Goal: Information Seeking & Learning: Learn about a topic

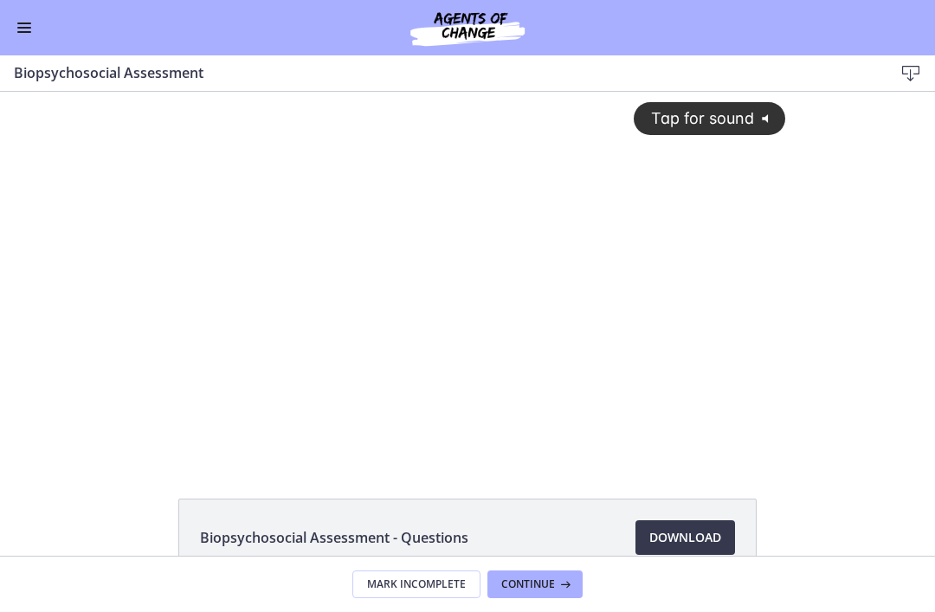
click at [33, 24] on button "Enable menu" at bounding box center [24, 27] width 21 height 21
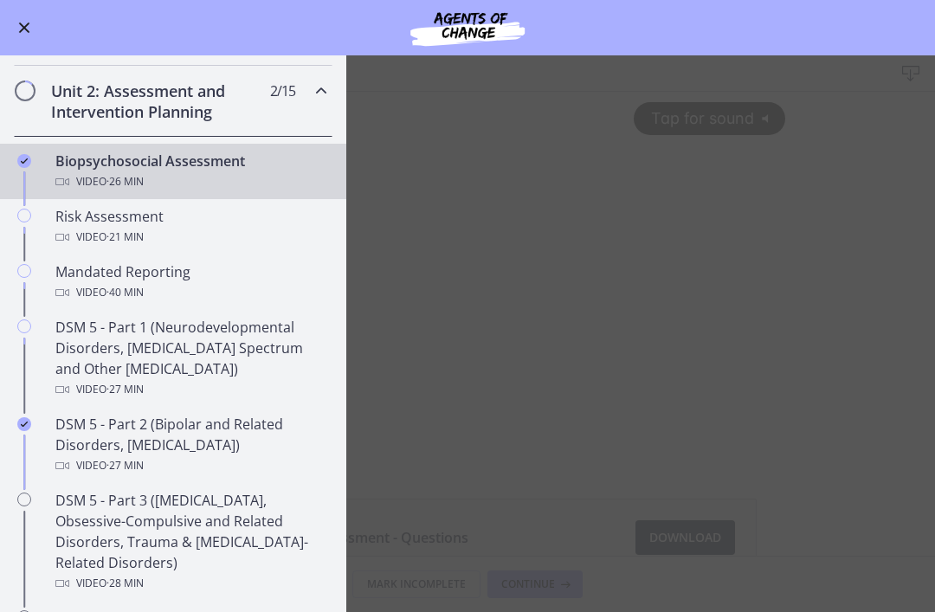
click at [625, 315] on main "Biopsychosocial Assessment Download Enable fullscreen Biopsychosocial Assessmen…" at bounding box center [467, 333] width 935 height 557
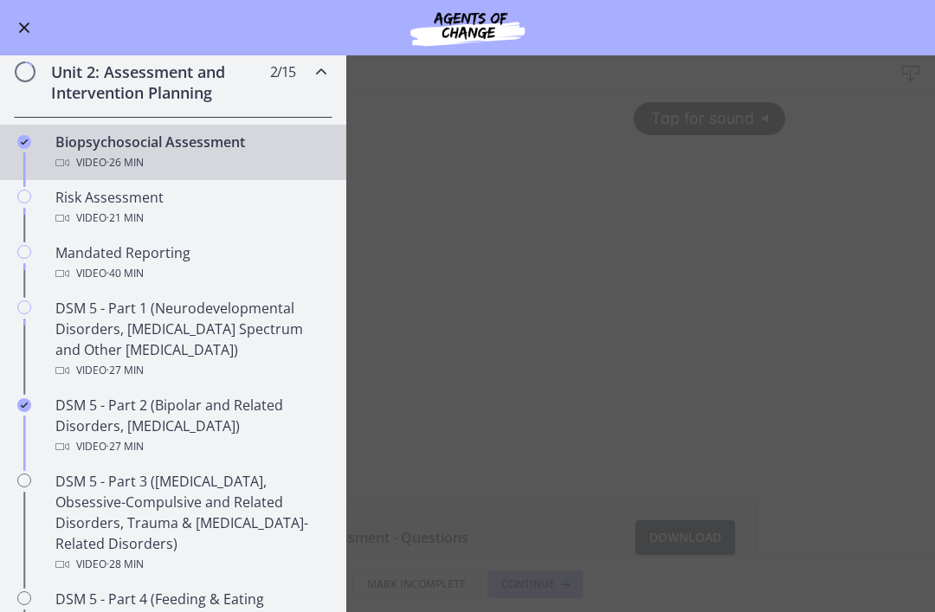
click at [759, 454] on main "Biopsychosocial Assessment Download Enable fullscreen Biopsychosocial Assessmen…" at bounding box center [467, 333] width 935 height 557
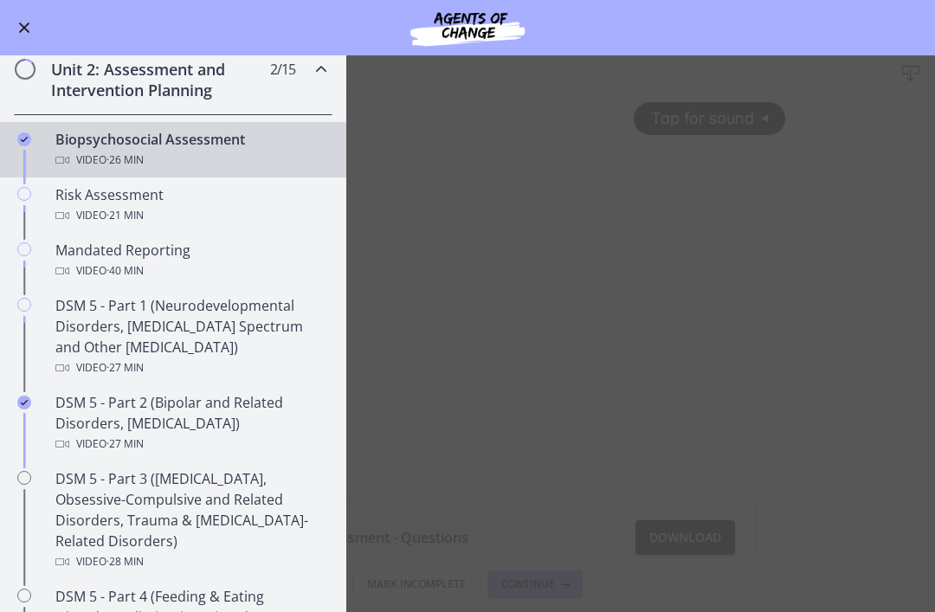
scroll to position [486, 0]
click at [536, 263] on main "Biopsychosocial Assessment Download Enable fullscreen Biopsychosocial Assessmen…" at bounding box center [467, 333] width 935 height 557
click at [312, 83] on div "Unit 2: Assessment and Intervention Planning 2 / 15 Completed" at bounding box center [173, 77] width 319 height 71
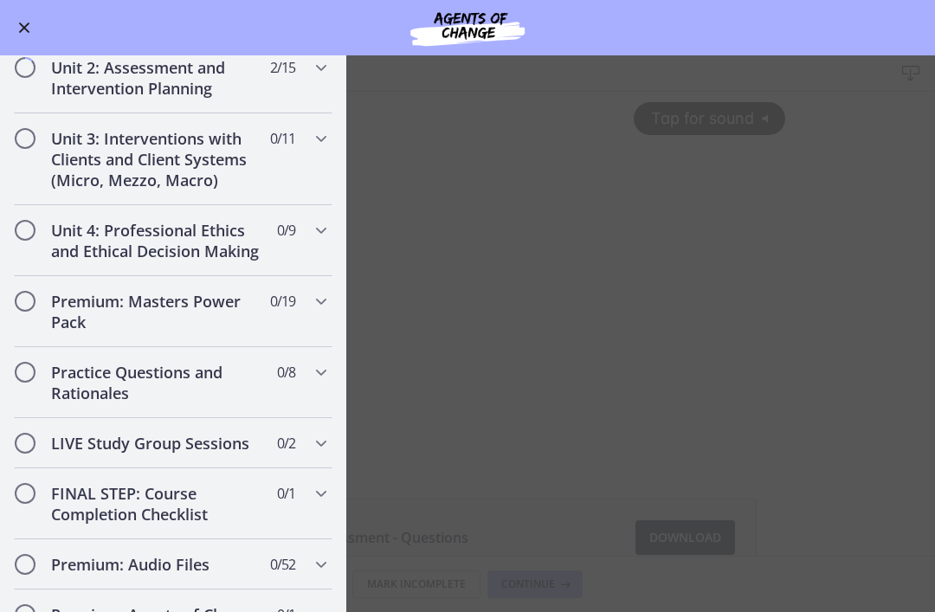
click at [544, 261] on main "Biopsychosocial Assessment Download Enable fullscreen Biopsychosocial Assessmen…" at bounding box center [467, 333] width 935 height 557
click at [295, 80] on div "Unit 2: Assessment and Intervention Planning 2 / 15 Completed" at bounding box center [173, 77] width 319 height 71
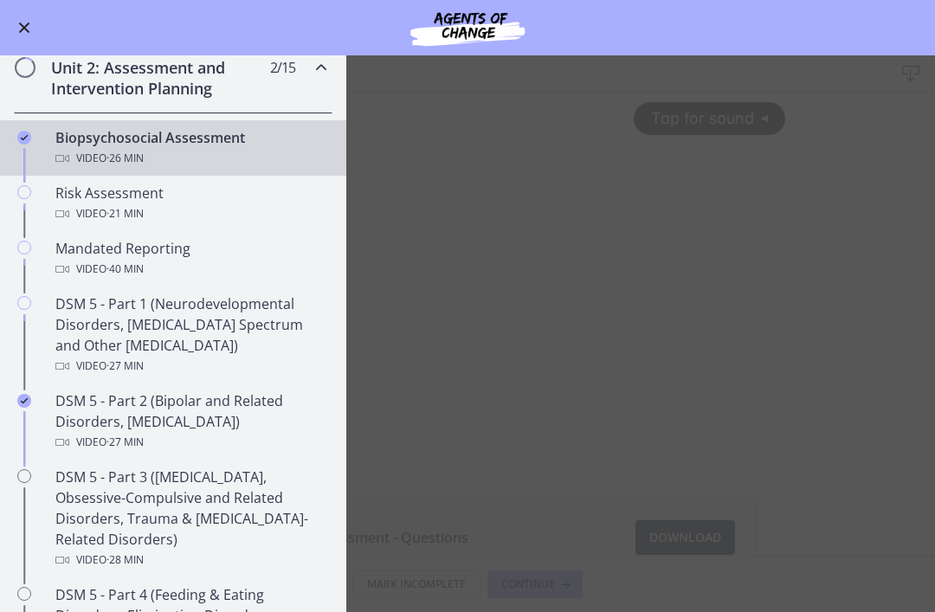
click at [24, 29] on button "Enable menu" at bounding box center [24, 27] width 21 height 21
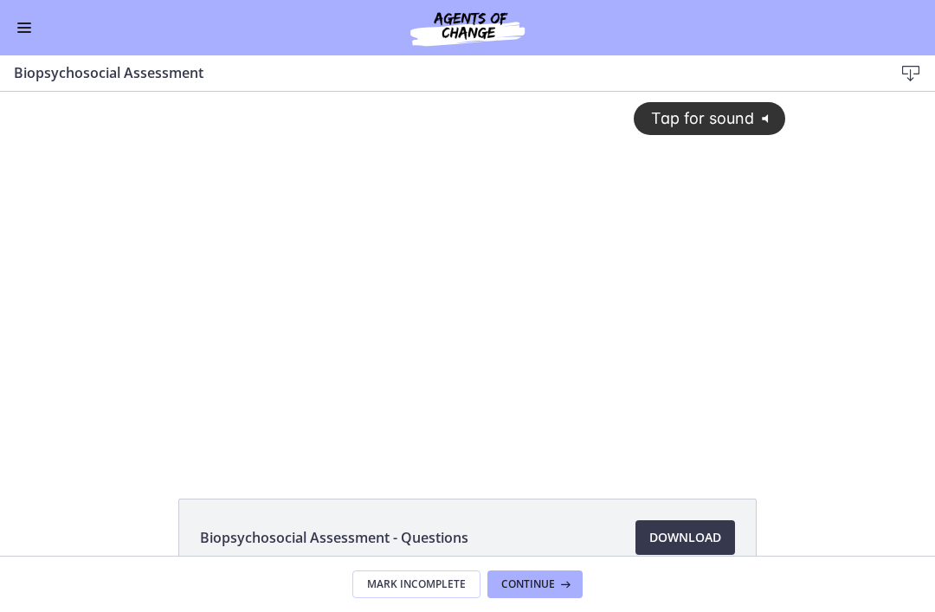
click at [550, 572] on button "Continue" at bounding box center [534, 584] width 95 height 28
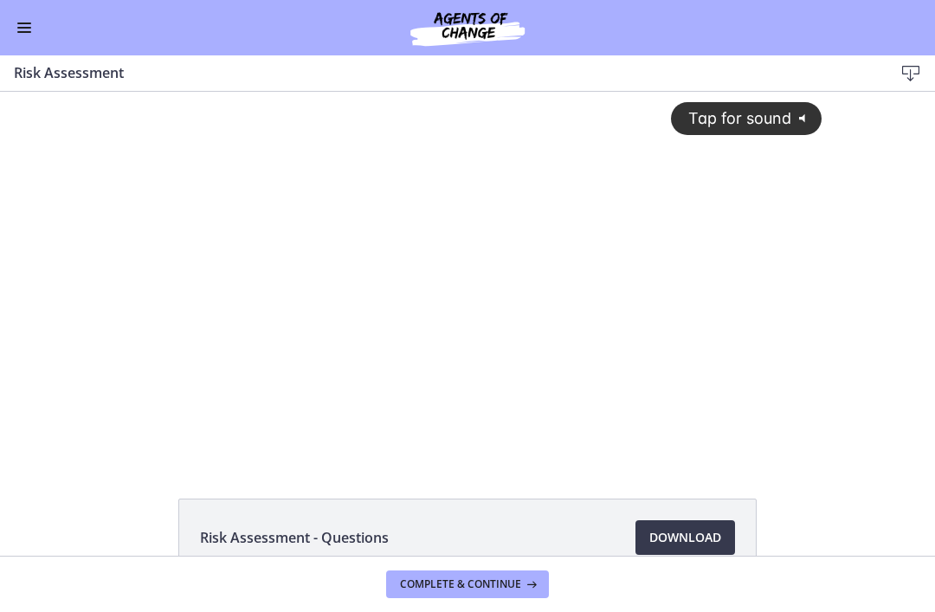
click at [531, 392] on div "Tap for sound @keyframes VOLUME_SMALL_WAVE_FLASH { 0% { opacity: 0; } 33% { opa…" at bounding box center [468, 261] width 730 height 339
click at [368, 396] on div at bounding box center [468, 275] width 730 height 367
click at [615, 383] on div at bounding box center [468, 275] width 730 height 367
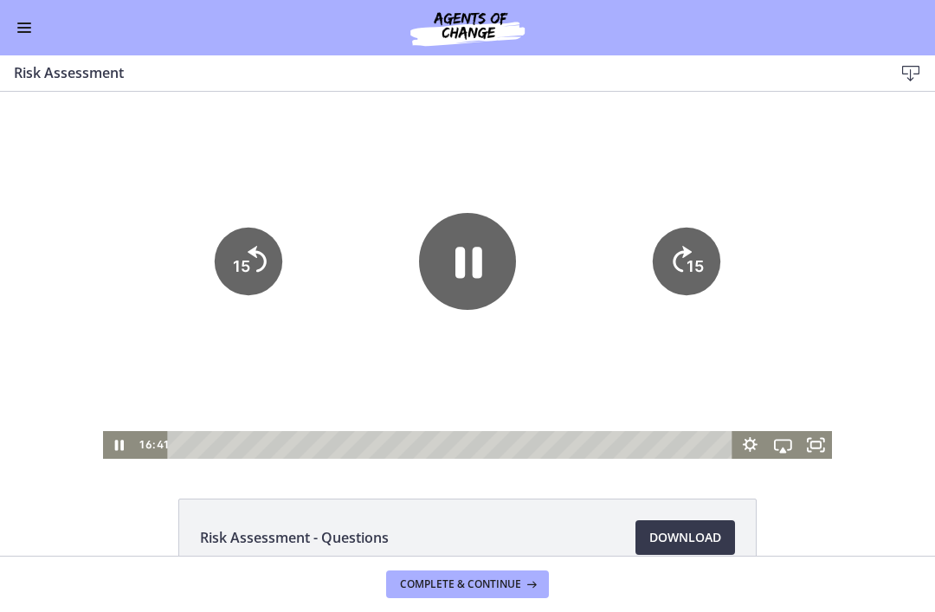
click at [248, 273] on tspan "15" at bounding box center [241, 266] width 17 height 18
click at [255, 262] on icon "15" at bounding box center [249, 262] width 68 height 68
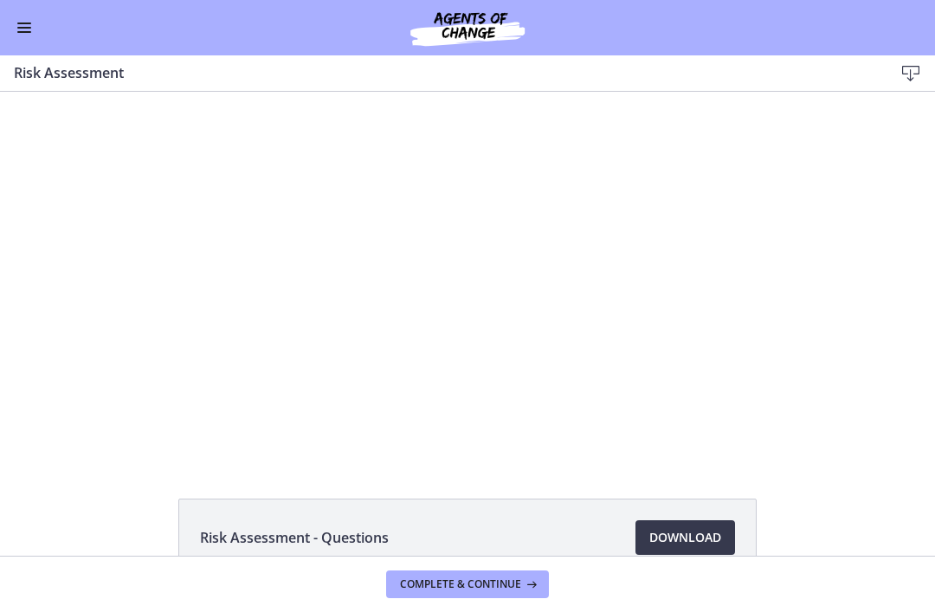
click at [262, 255] on div at bounding box center [468, 275] width 730 height 367
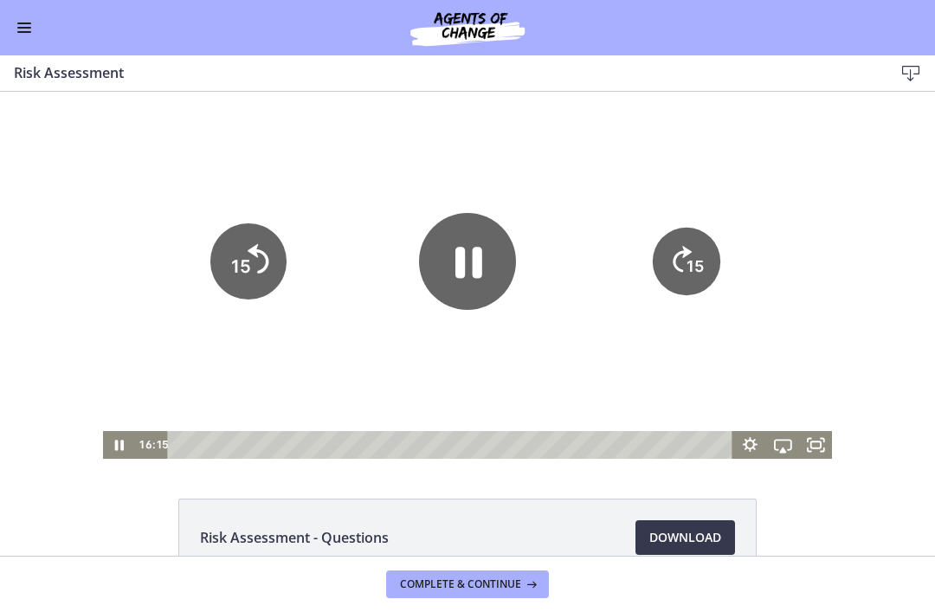
click at [256, 258] on icon "15" at bounding box center [248, 261] width 76 height 76
click at [255, 251] on icon "Skip back 15 seconds" at bounding box center [259, 258] width 22 height 29
click at [241, 262] on tspan "15" at bounding box center [241, 266] width 17 height 18
click at [267, 269] on icon "15" at bounding box center [249, 262] width 68 height 68
click at [258, 280] on icon "15" at bounding box center [249, 262] width 68 height 68
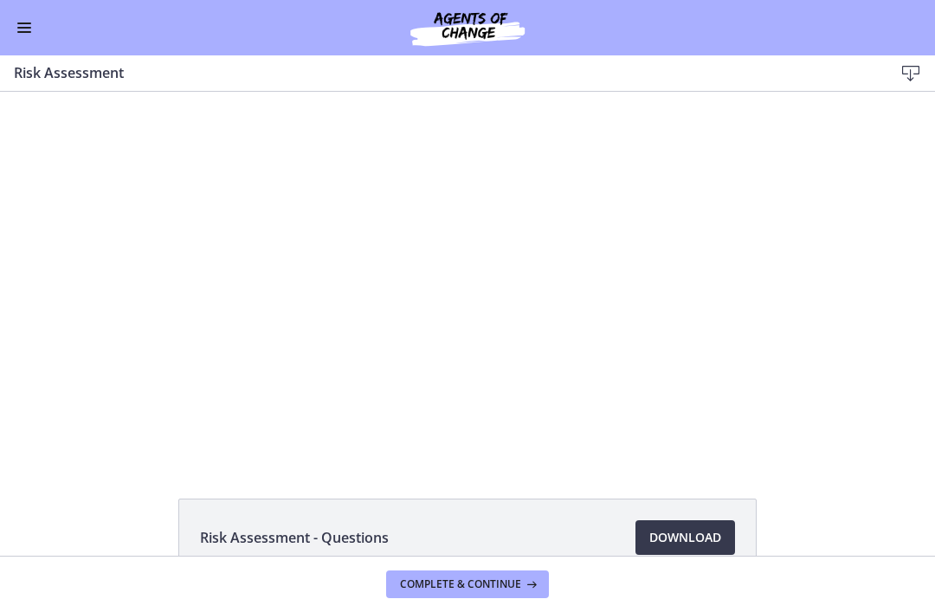
click at [317, 275] on div at bounding box center [468, 275] width 730 height 367
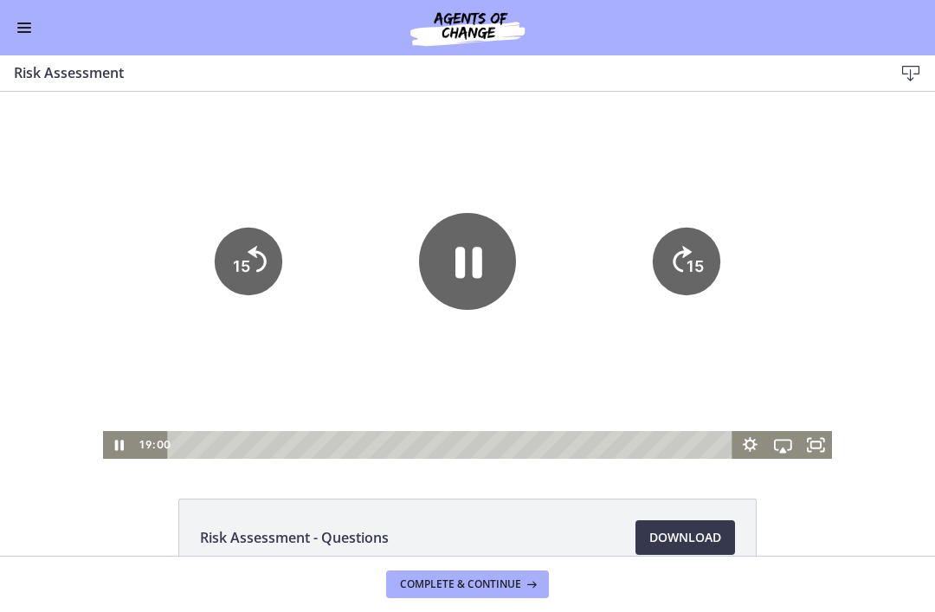
click at [259, 247] on icon "15" at bounding box center [249, 262] width 68 height 68
click at [256, 253] on icon "Skip back 15 seconds" at bounding box center [257, 259] width 19 height 26
click at [248, 272] on tspan "15" at bounding box center [241, 266] width 17 height 18
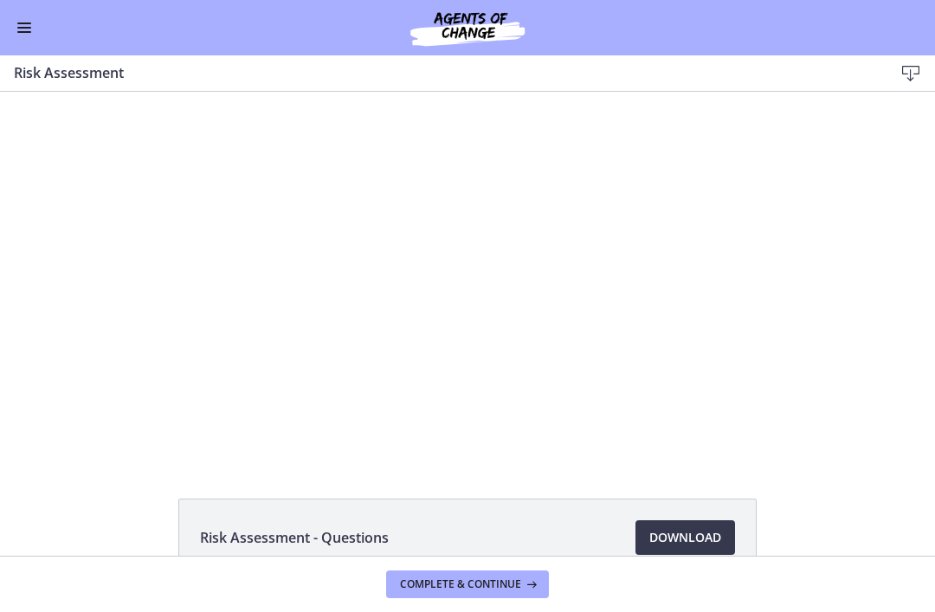
click at [521, 270] on div at bounding box center [468, 275] width 730 height 367
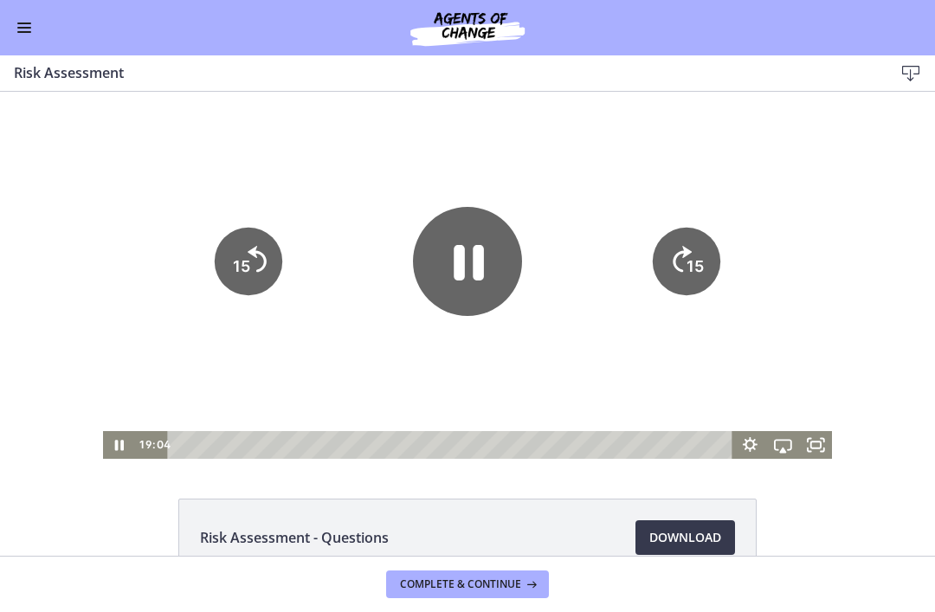
click at [476, 266] on icon "Pause" at bounding box center [469, 262] width 30 height 35
click at [487, 266] on icon "Play Video" at bounding box center [467, 261] width 97 height 97
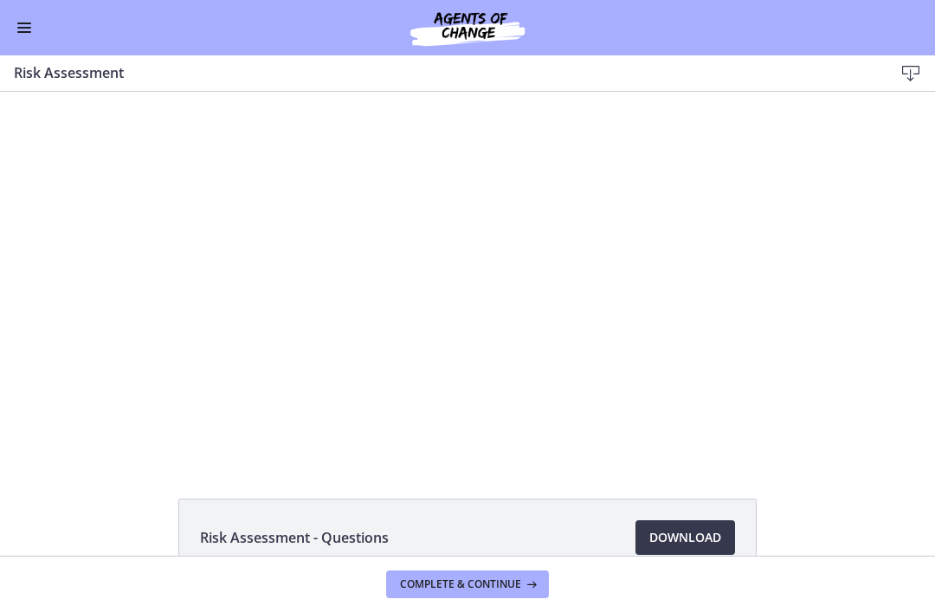
click at [430, 266] on div at bounding box center [468, 275] width 730 height 367
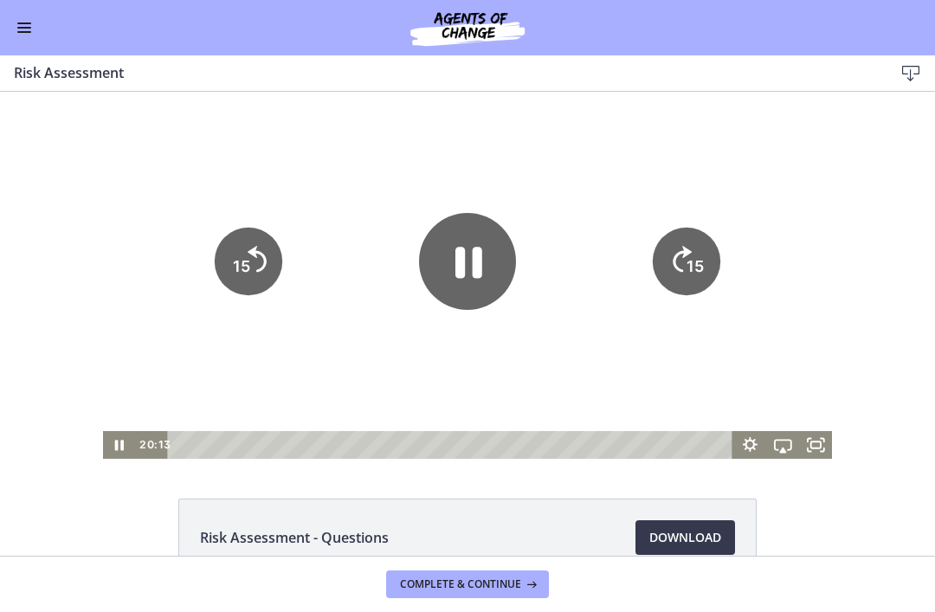
click at [450, 254] on icon "Pause" at bounding box center [467, 261] width 97 height 97
click at [477, 244] on icon "Play Video" at bounding box center [467, 261] width 97 height 97
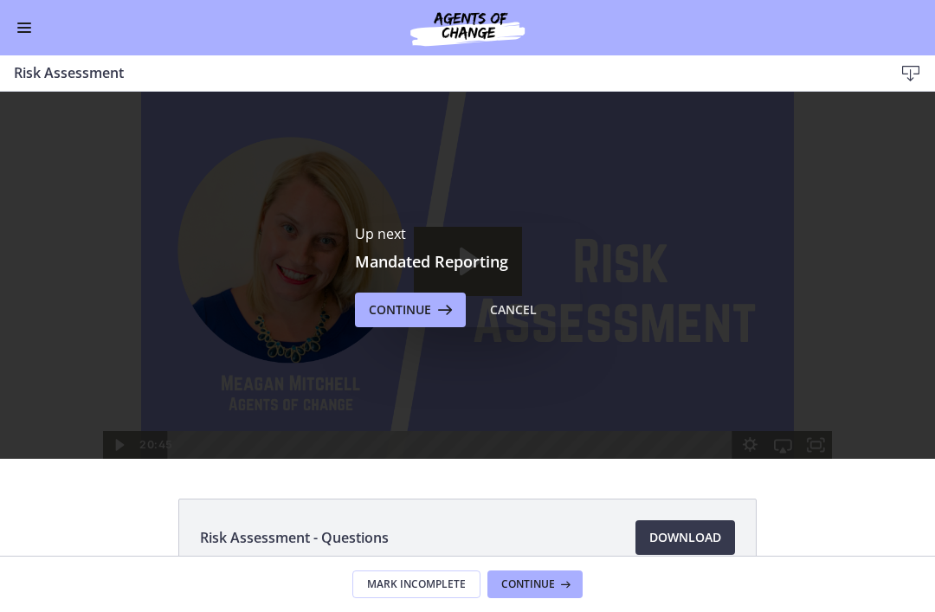
click at [409, 312] on span "Continue" at bounding box center [400, 309] width 62 height 21
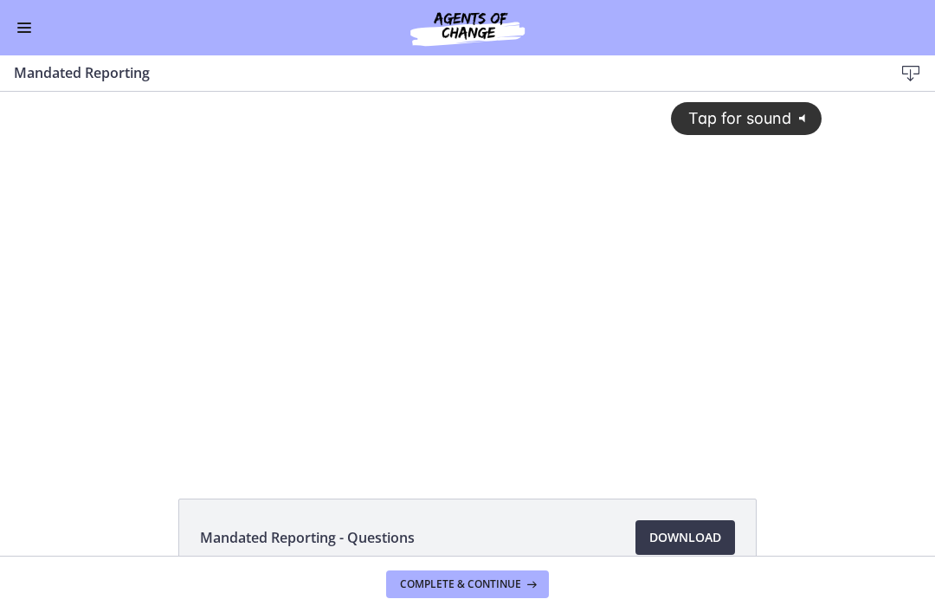
click at [647, 327] on div "Tap for sound @keyframes VOLUME_SMALL_WAVE_FLASH { 0% { opacity: 0; } 33% { opa…" at bounding box center [468, 261] width 730 height 339
click at [396, 311] on div at bounding box center [468, 275] width 730 height 367
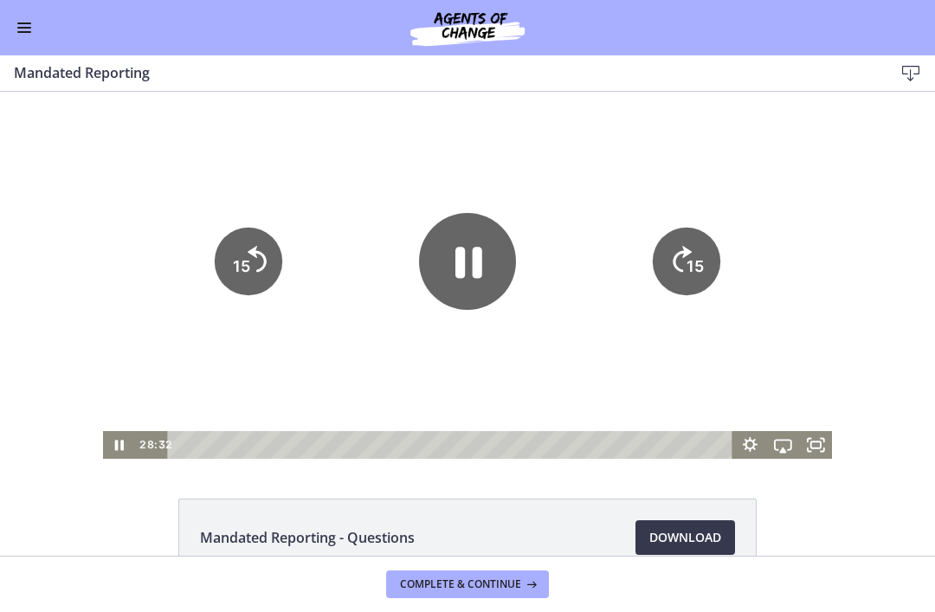
click at [485, 286] on icon "Pause" at bounding box center [467, 261] width 97 height 97
click at [466, 266] on icon "Play Video" at bounding box center [467, 261] width 25 height 34
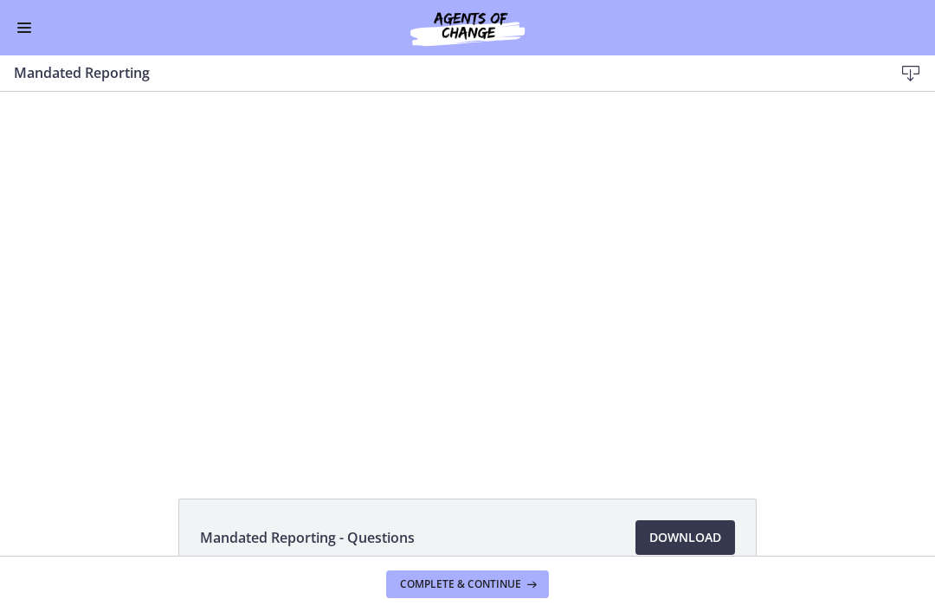
click at [273, 275] on div at bounding box center [468, 275] width 730 height 367
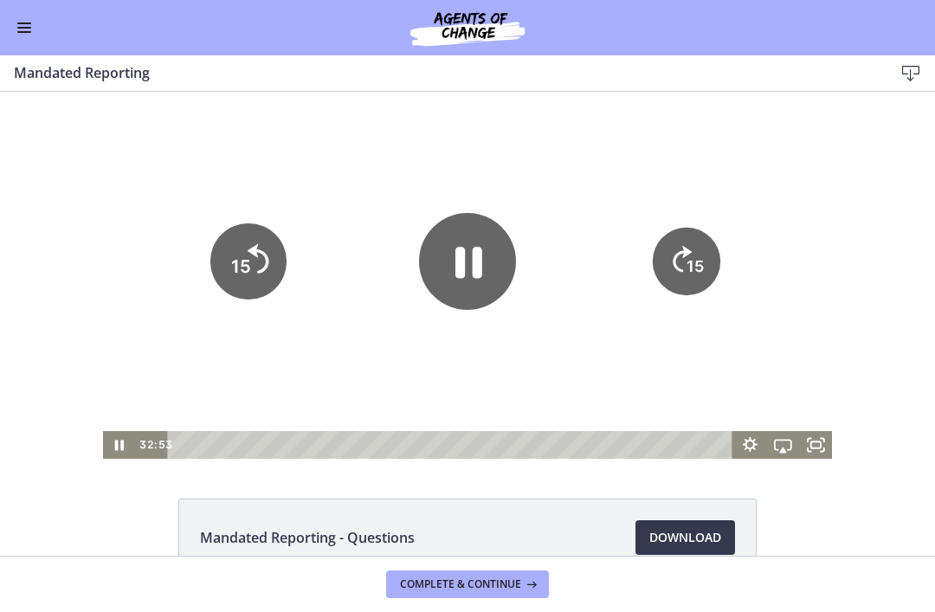
click at [252, 270] on icon "15" at bounding box center [248, 261] width 76 height 76
click at [241, 267] on tspan "15" at bounding box center [241, 266] width 17 height 18
click at [236, 273] on tspan "15" at bounding box center [241, 266] width 20 height 22
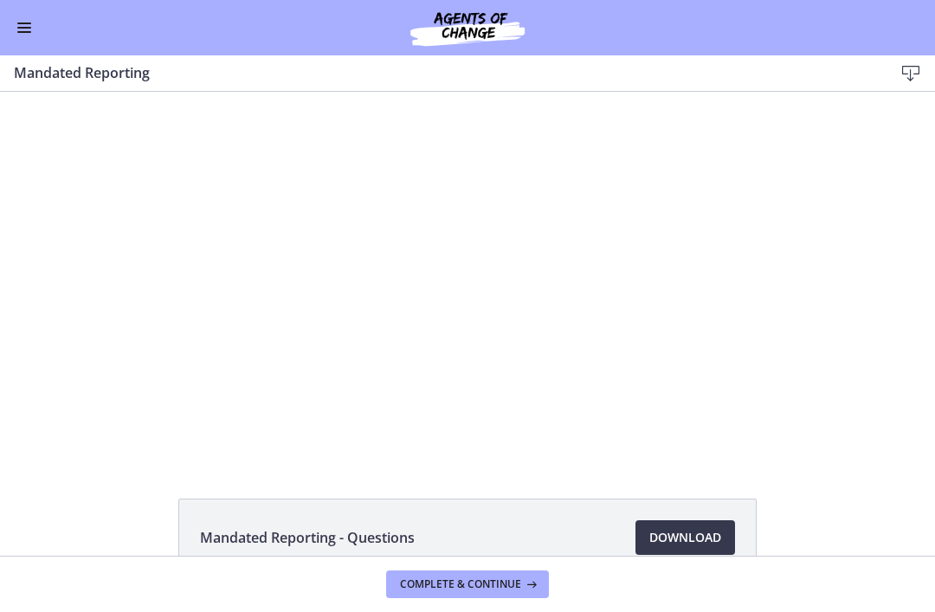
click at [466, 280] on div at bounding box center [468, 275] width 730 height 367
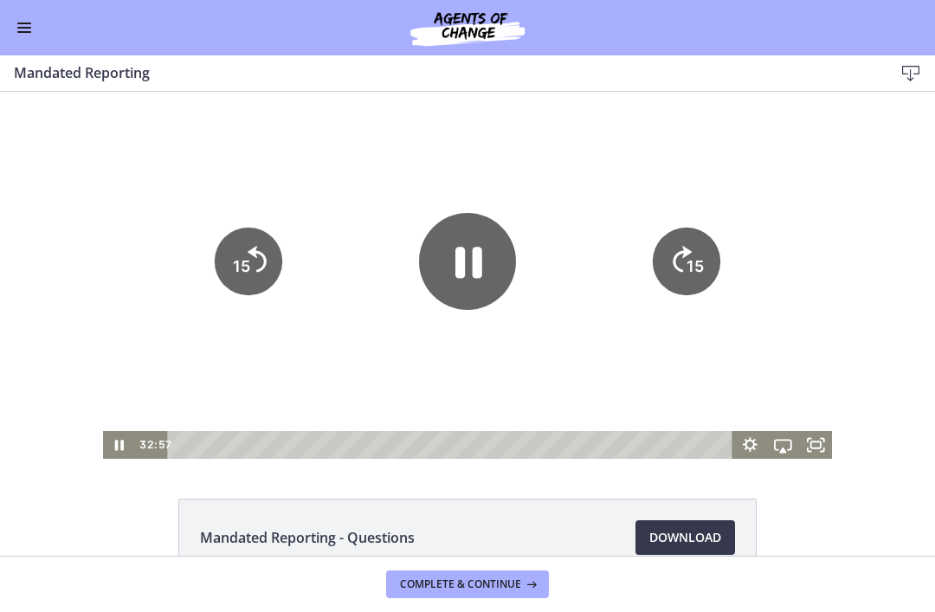
click at [467, 280] on icon "Pause" at bounding box center [467, 261] width 97 height 97
click at [352, 385] on div at bounding box center [468, 275] width 730 height 367
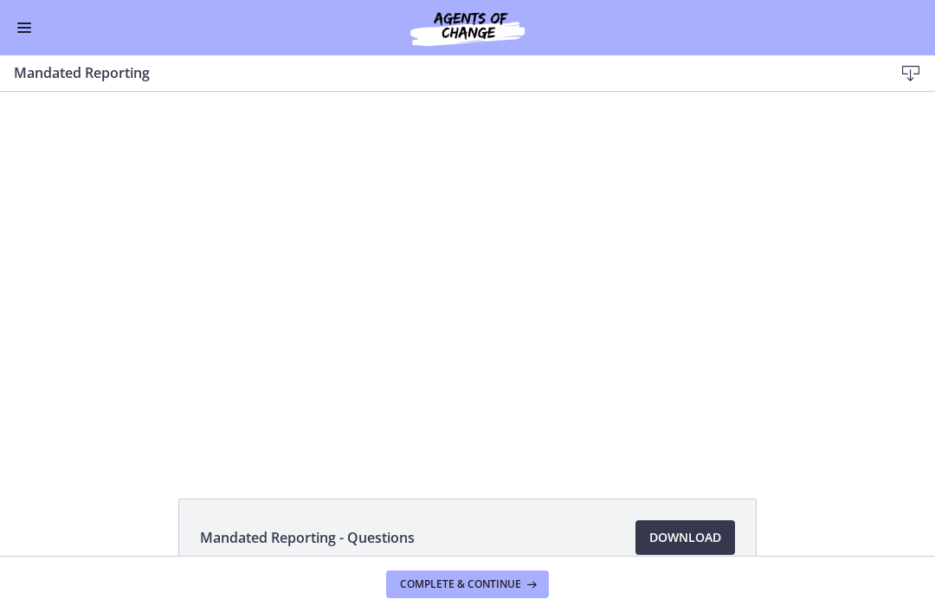
click at [453, 342] on div at bounding box center [468, 275] width 730 height 367
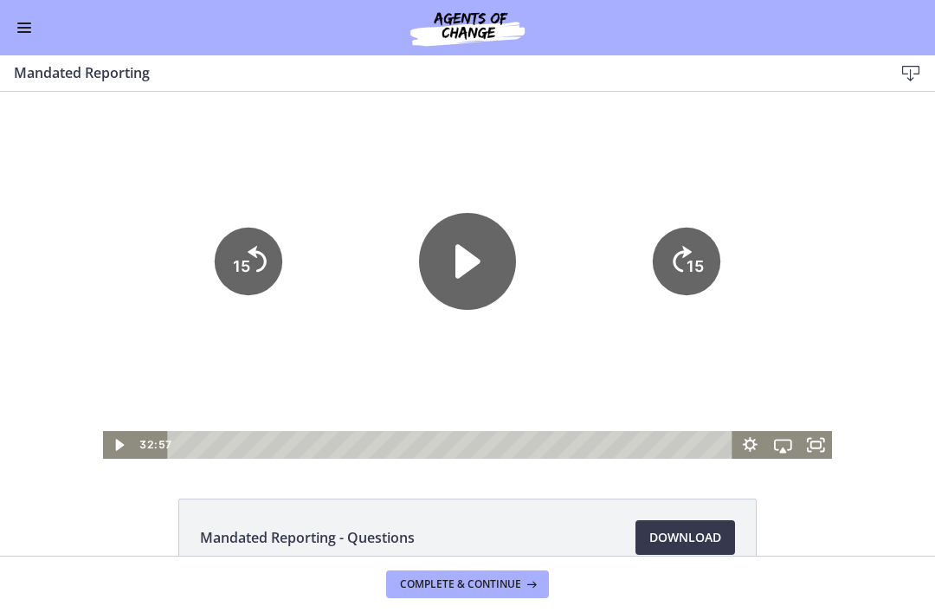
click at [473, 289] on icon "Play Video" at bounding box center [467, 261] width 97 height 97
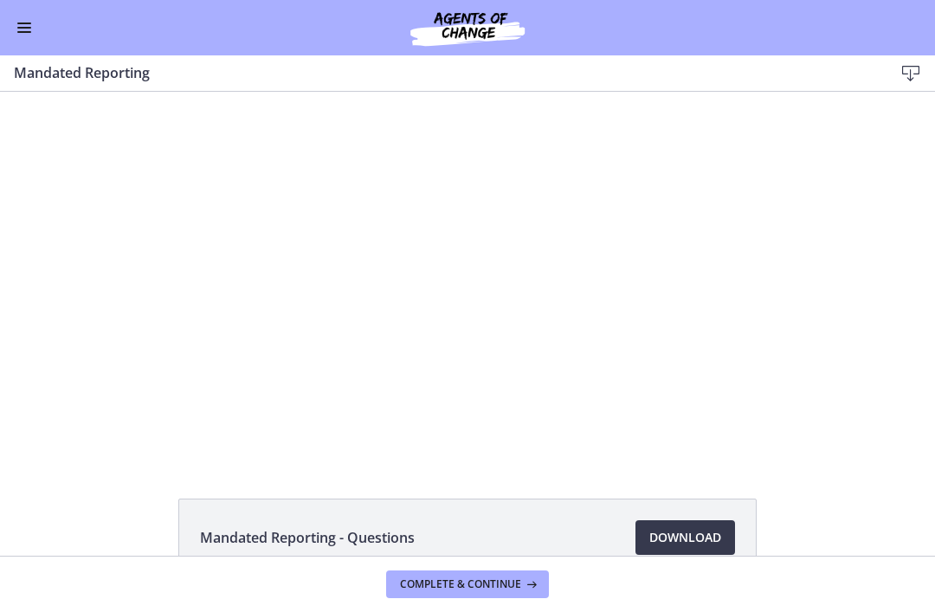
click at [379, 248] on div at bounding box center [468, 275] width 730 height 367
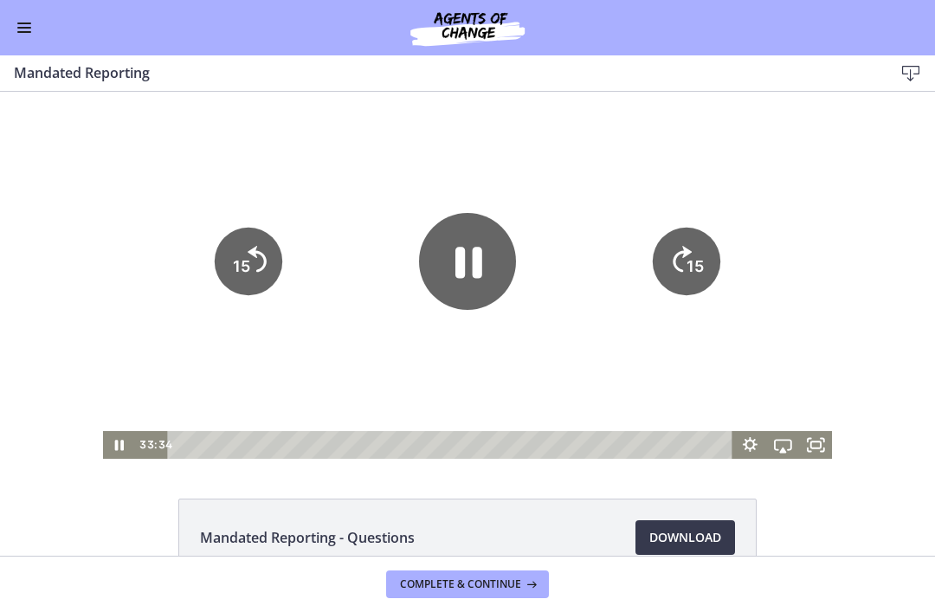
click at [462, 246] on icon "Pause" at bounding box center [467, 261] width 97 height 97
click at [443, 246] on icon "Play Video" at bounding box center [467, 261] width 97 height 97
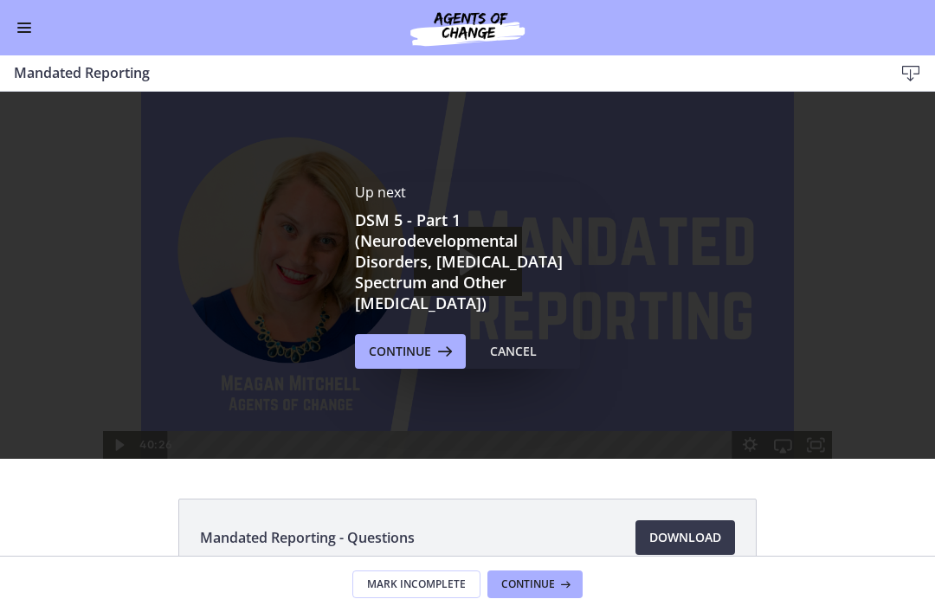
click at [415, 359] on span "Continue" at bounding box center [400, 351] width 62 height 21
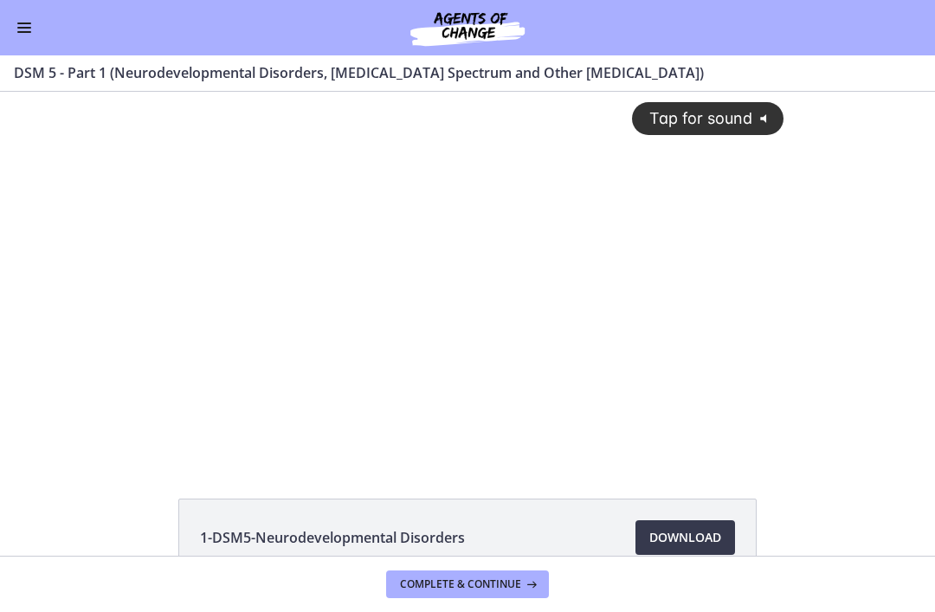
click at [702, 212] on div "Tap for sound @keyframes VOLUME_SMALL_WAVE_FLASH { 0% { opacity: 0; } 33% { opa…" at bounding box center [467, 261] width 653 height 339
click at [521, 285] on div at bounding box center [467, 275] width 653 height 367
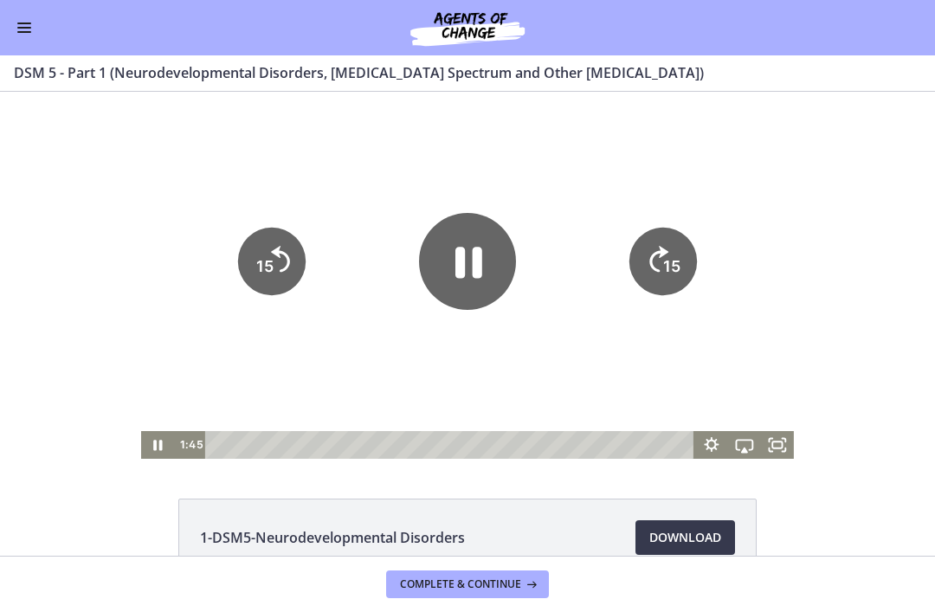
click at [480, 257] on icon "Pause" at bounding box center [468, 262] width 27 height 31
